Goal: Find specific page/section: Find specific page/section

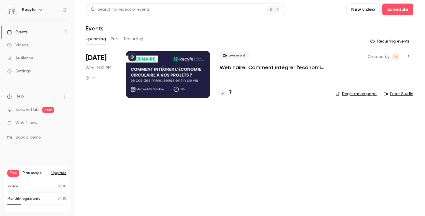
click at [186, 85] on div at bounding box center [168, 74] width 84 height 47
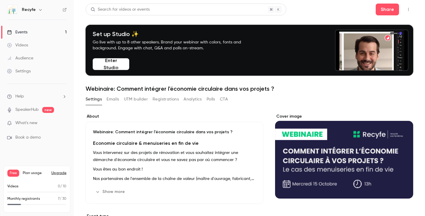
click at [42, 32] on link "Events 1" at bounding box center [37, 32] width 74 height 13
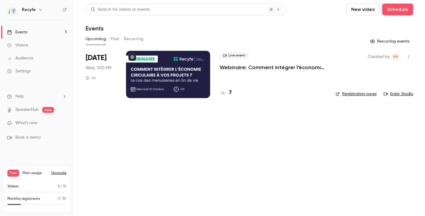
click at [228, 92] on div "7" at bounding box center [226, 93] width 12 height 8
